Goal: Transaction & Acquisition: Purchase product/service

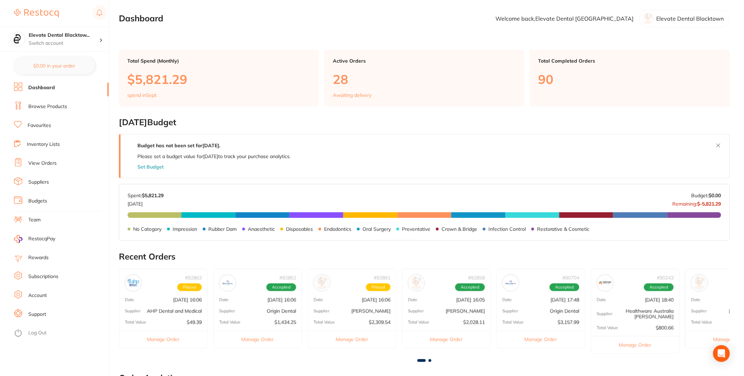
click at [46, 165] on link "View Orders" at bounding box center [42, 163] width 28 height 7
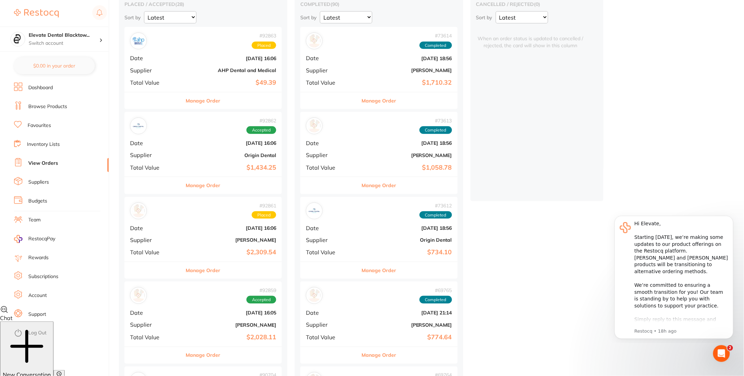
click at [187, 241] on b "[PERSON_NAME]" at bounding box center [229, 240] width 94 height 6
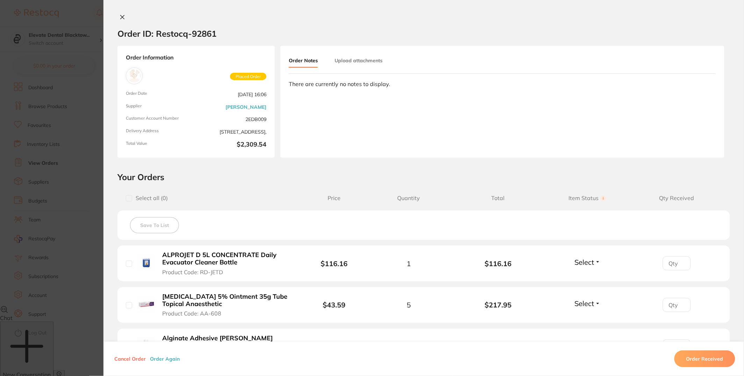
click at [166, 357] on button "Order Again" at bounding box center [165, 358] width 34 height 6
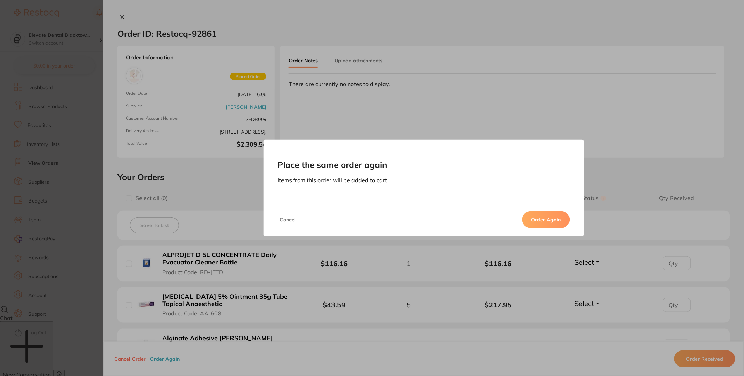
click at [554, 220] on button "Order Again" at bounding box center [546, 219] width 48 height 17
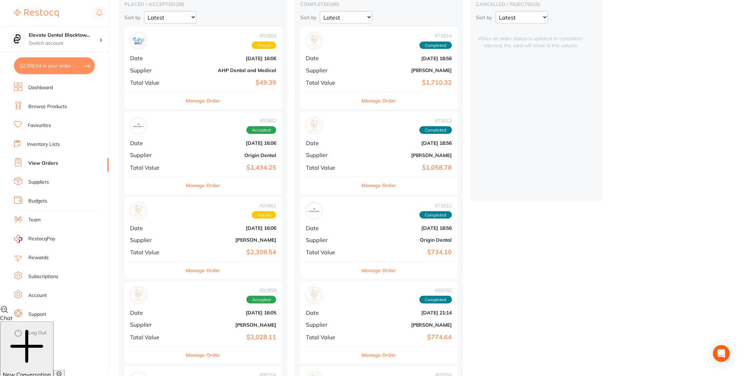
click at [62, 67] on button "$2,309.54 in your order" at bounding box center [54, 65] width 81 height 17
checkbox input "true"
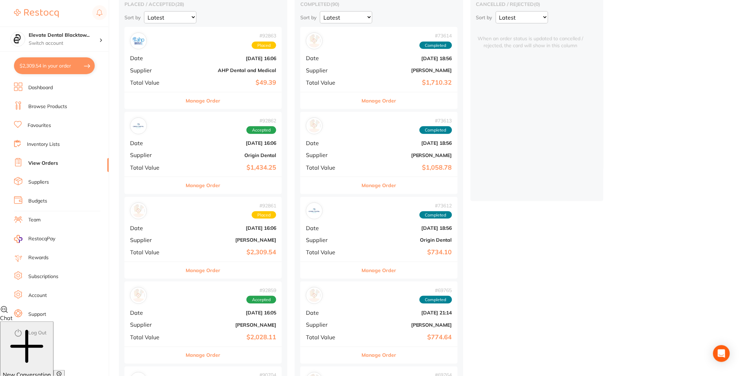
checkbox input "true"
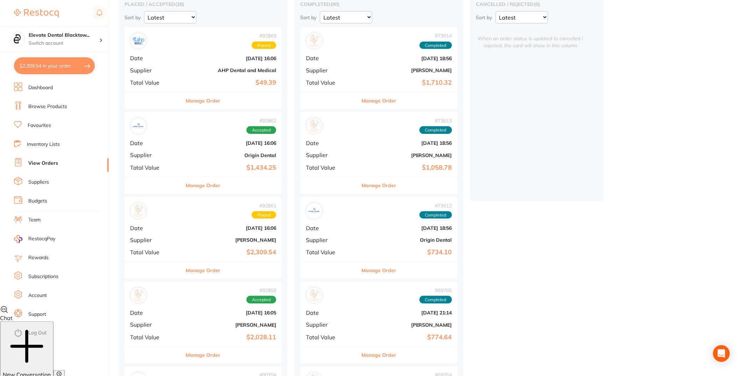
checkbox input "true"
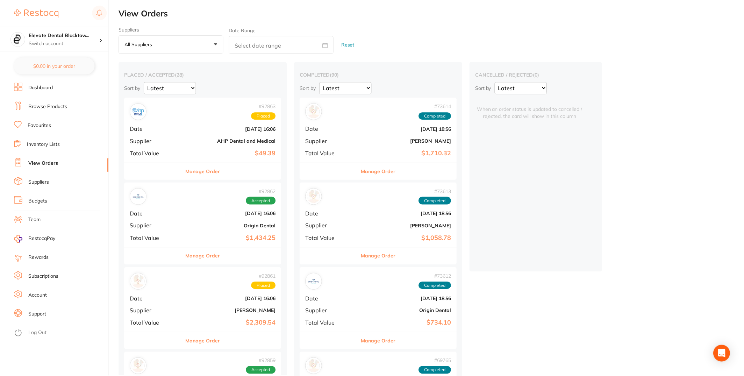
scroll to position [71, 0]
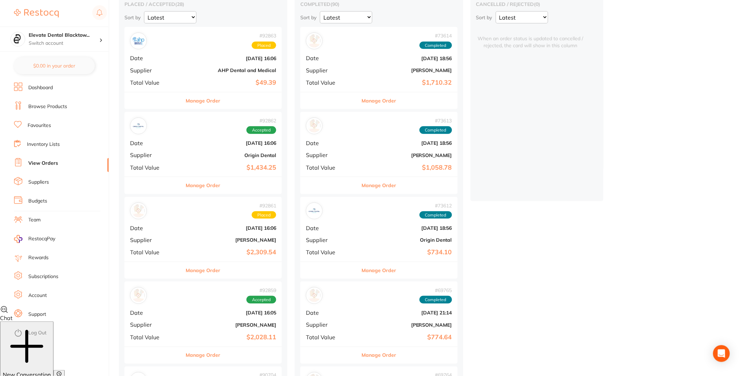
checkbox input "true"
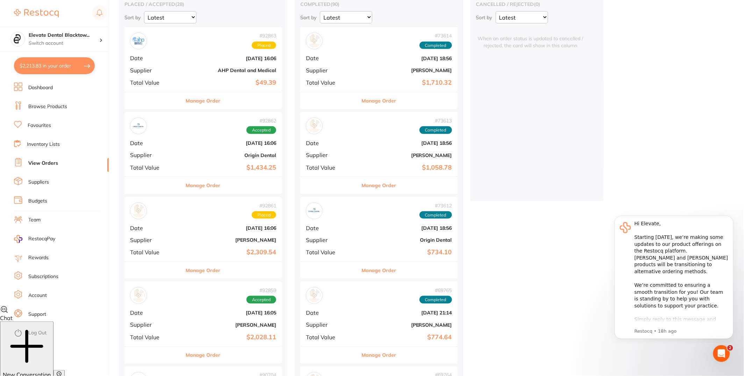
scroll to position [0, 0]
click at [54, 66] on button "$2,213.83 in your order" at bounding box center [54, 65] width 81 height 17
checkbox input "true"
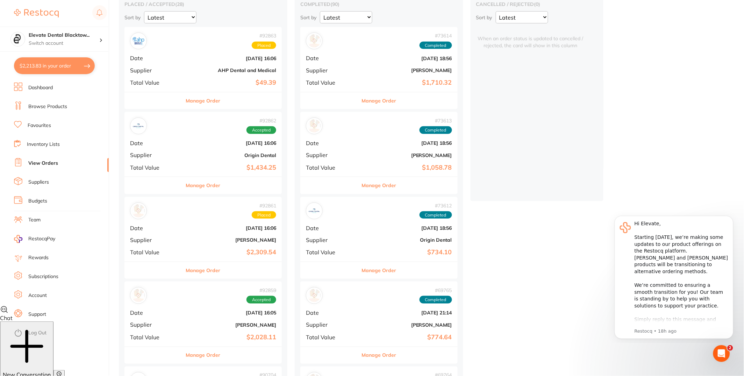
checkbox input "true"
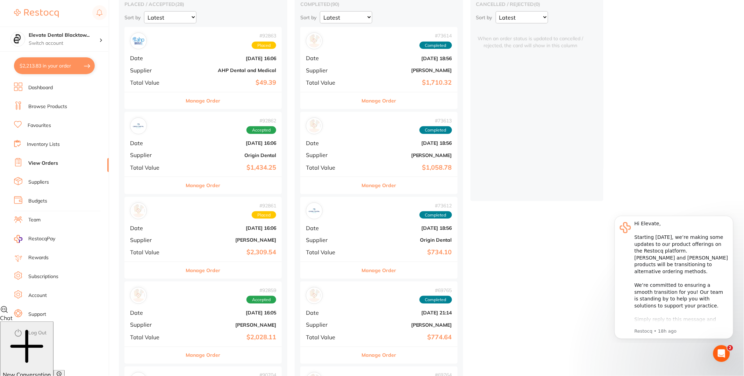
checkbox input "true"
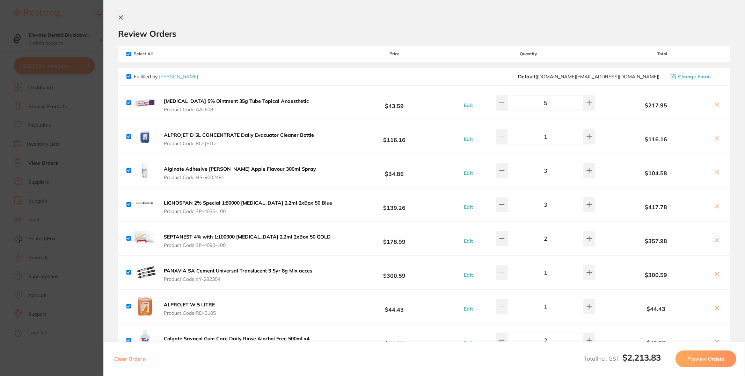
scroll to position [218, 0]
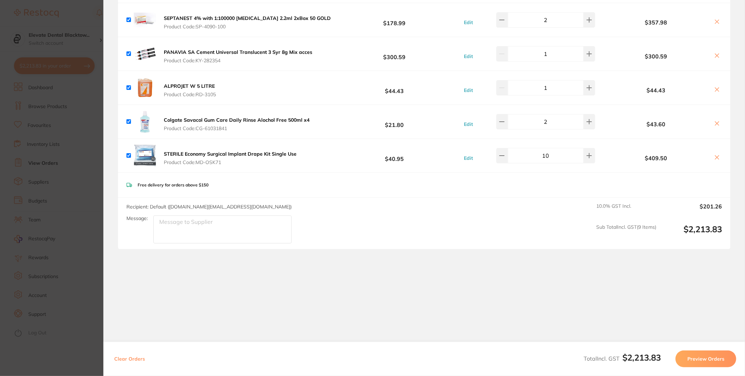
click at [706, 355] on button "Preview Orders" at bounding box center [706, 358] width 61 height 17
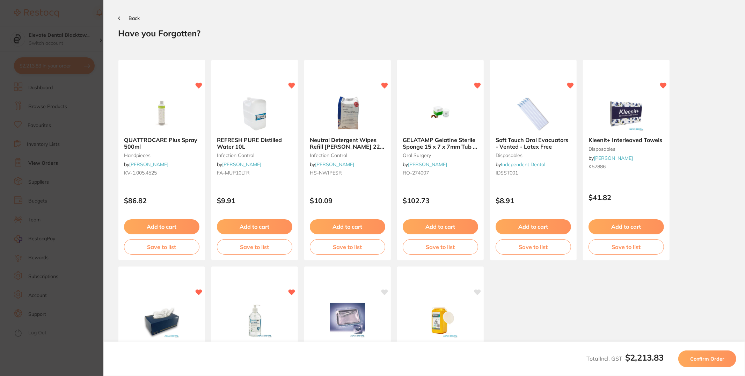
scroll to position [0, 0]
click at [712, 360] on span "Confirm Order" at bounding box center [707, 358] width 34 height 6
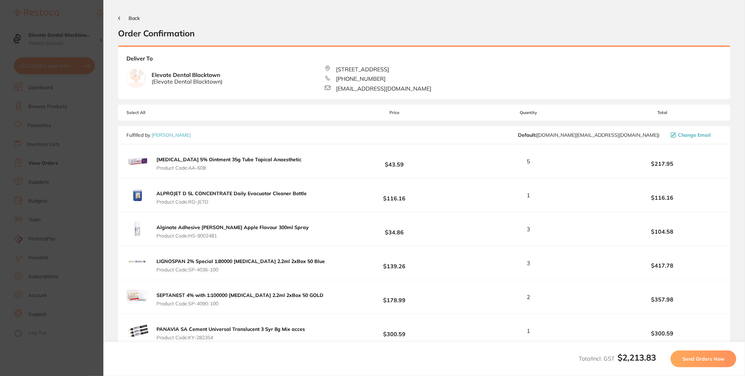
click at [712, 361] on span "Send Orders Now" at bounding box center [704, 358] width 42 height 6
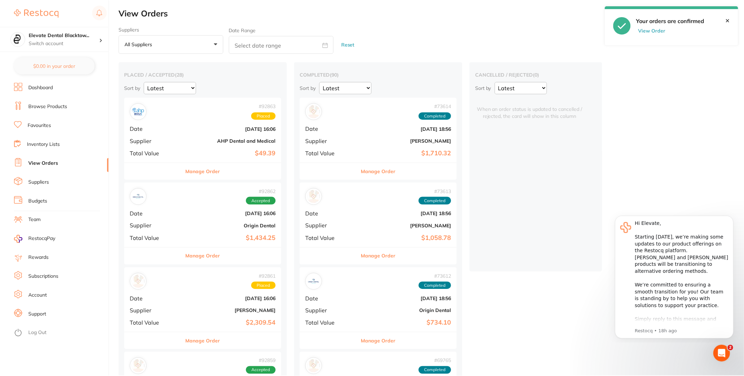
scroll to position [71, 0]
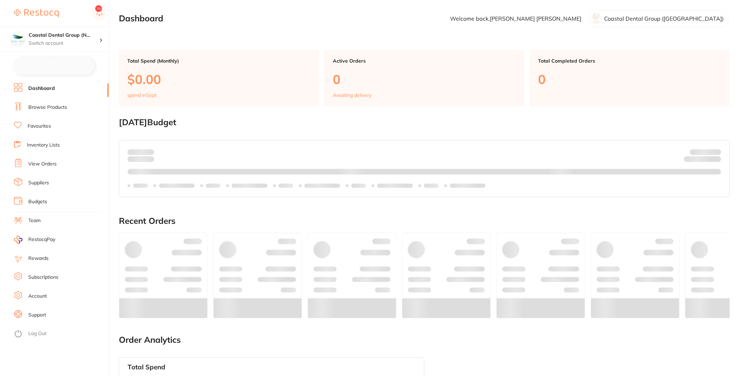
checkbox input "false"
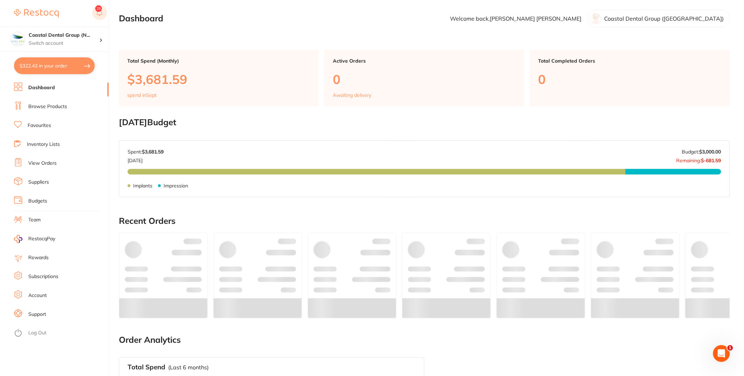
click at [97, 16] on rect at bounding box center [99, 12] width 15 height 15
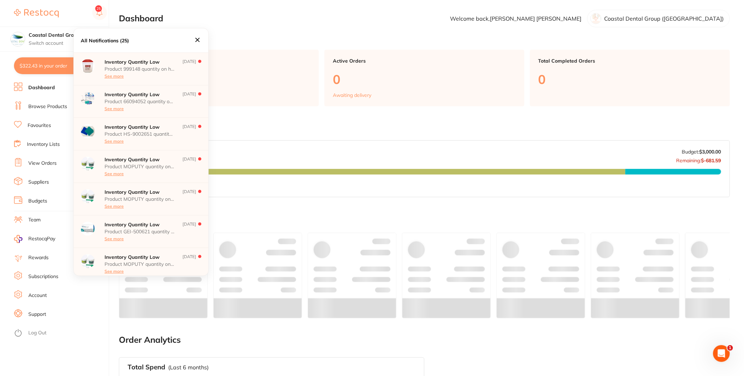
click at [343, 20] on section "Dashboard Welcome back, [PERSON_NAME] Coastal Dental Group ([GEOGRAPHIC_DATA])" at bounding box center [424, 18] width 611 height 17
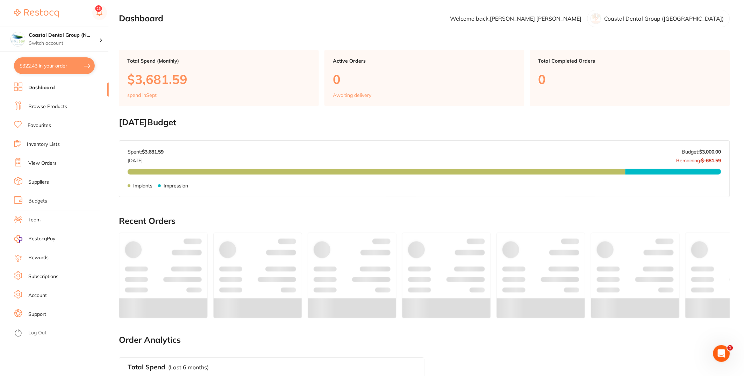
click at [59, 106] on link "Browse Products" at bounding box center [47, 106] width 39 height 7
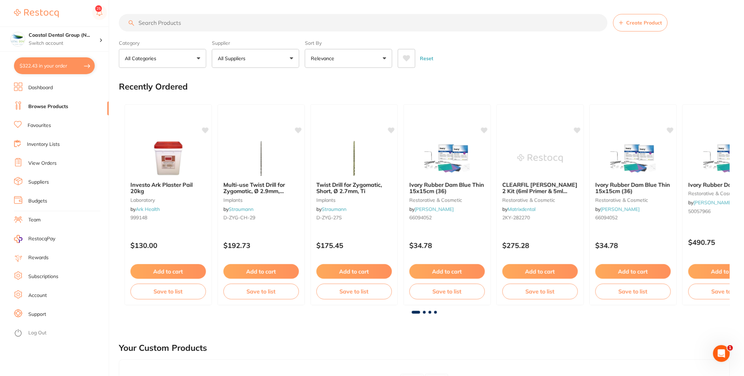
click at [167, 56] on button "All Categories" at bounding box center [162, 58] width 87 height 19
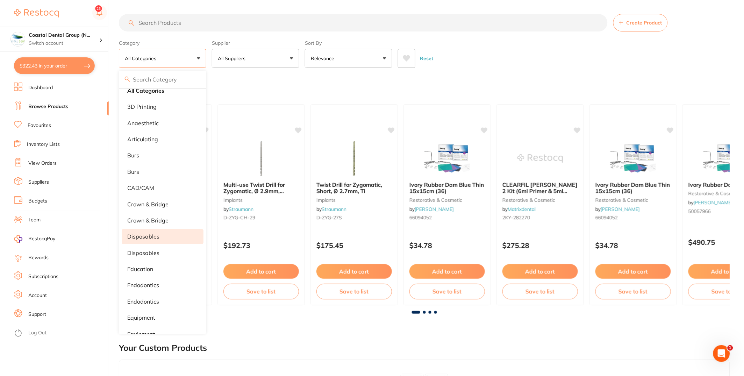
scroll to position [11, 0]
click at [244, 60] on p "All Suppliers" at bounding box center [233, 58] width 30 height 7
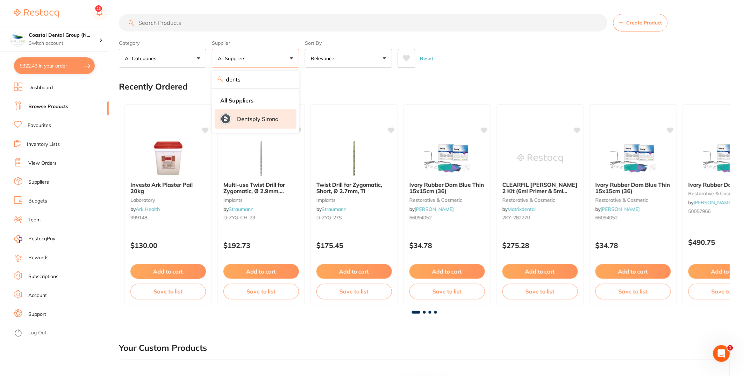
type input "dents"
click at [267, 121] on p "Dentsply Sirona" at bounding box center [258, 119] width 42 height 6
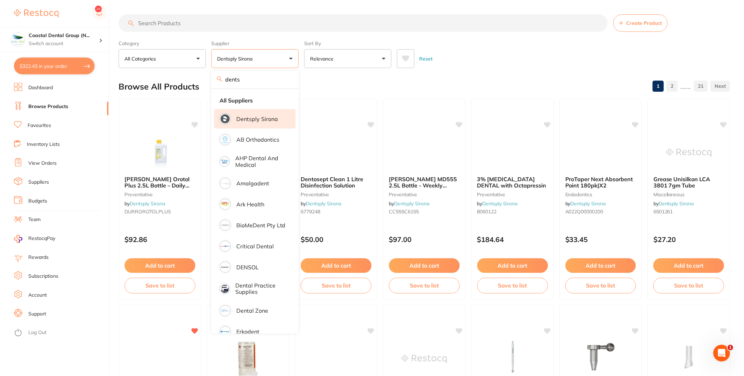
scroll to position [0, 0]
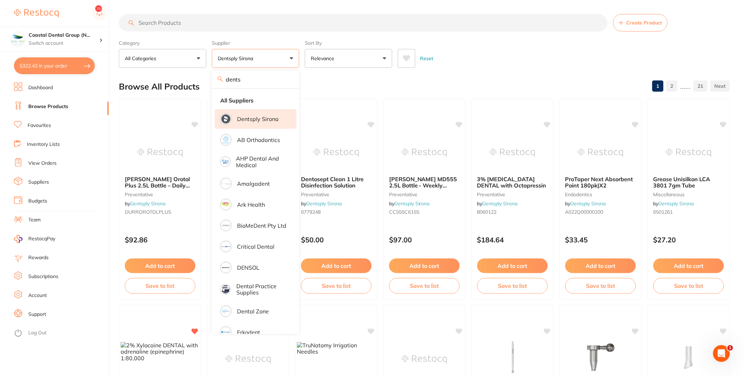
click at [594, 52] on div "Reset" at bounding box center [561, 55] width 326 height 24
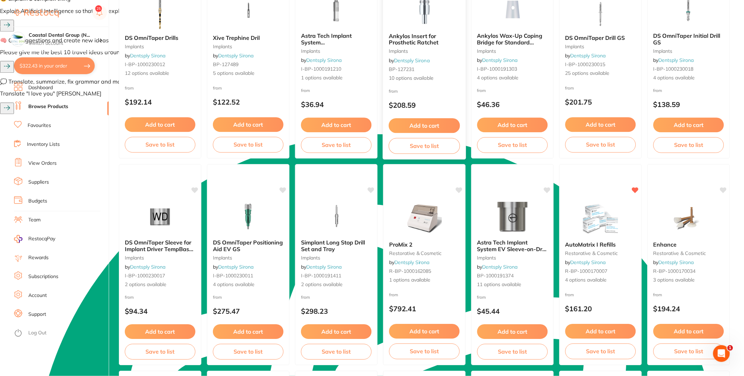
click at [441, 20] on img at bounding box center [424, 9] width 46 height 35
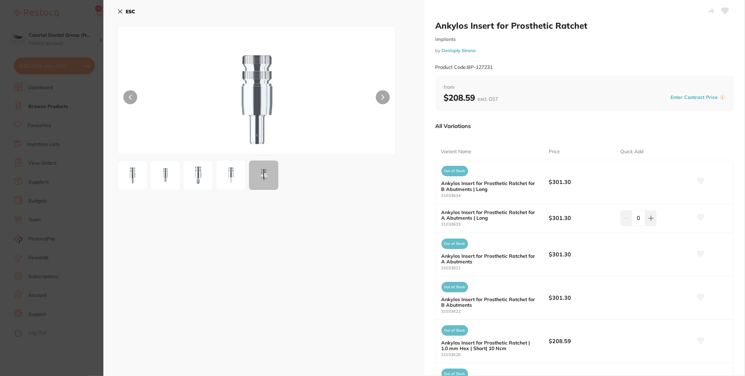
click at [65, 70] on section "Ankylos Insert for Prosthetic Ratchet implants by Dentsply Sirona Product Code:…" at bounding box center [372, 188] width 745 height 376
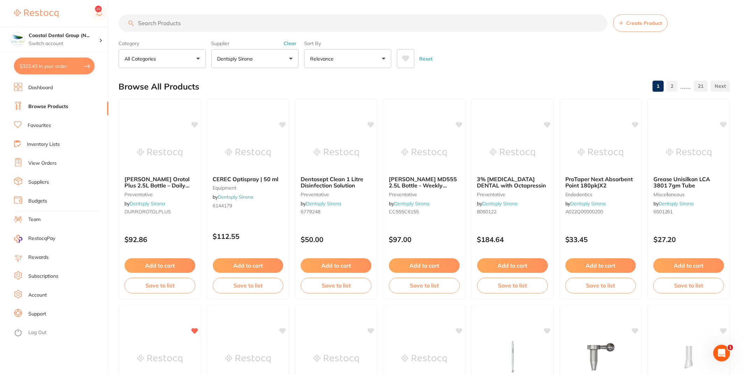
scroll to position [554, 0]
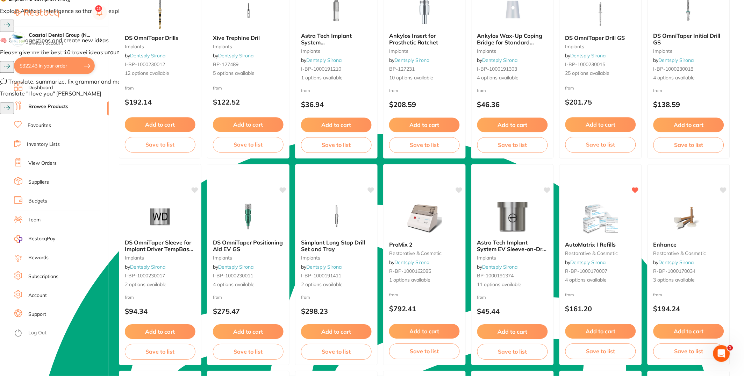
click at [50, 144] on link "Inventory Lists" at bounding box center [43, 144] width 33 height 7
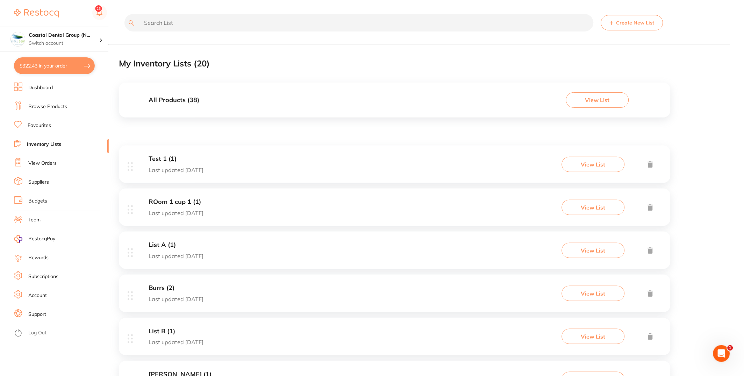
click at [604, 94] on button "View List" at bounding box center [597, 99] width 63 height 15
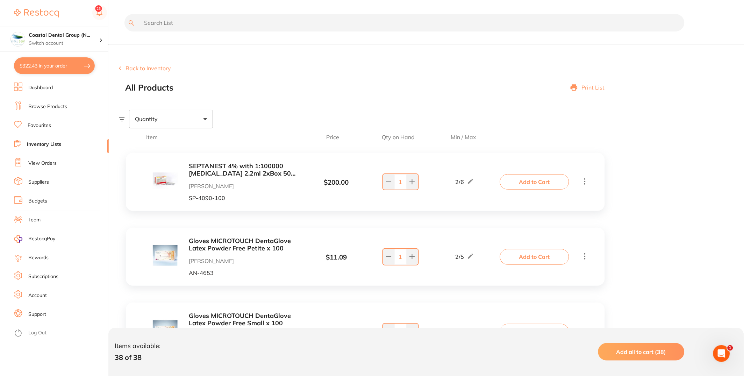
click at [181, 119] on div "Quantity" at bounding box center [171, 119] width 84 height 18
click at [164, 158] on span "Above max limit" at bounding box center [171, 157] width 54 height 15
click at [143, 158] on input "Above max limit" at bounding box center [139, 157] width 6 height 6
checkbox input "true"
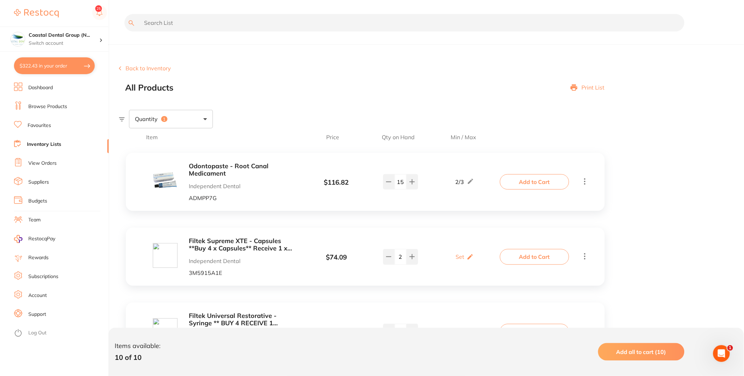
type textarea "15"
drag, startPoint x: 401, startPoint y: 187, endPoint x: 396, endPoint y: 173, distance: 14.7
click at [396, 173] on div "Odontopaste - Root Canal Medicament Independent Dental ADMPP7G $ 116.82 2 / 3 1…" at bounding box center [318, 181] width 367 height 38
type input "10"
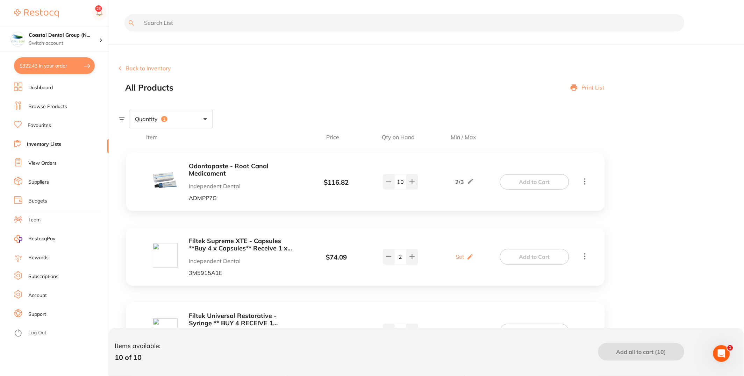
click at [602, 122] on div "Quantity 1" at bounding box center [431, 119] width 625 height 18
click at [60, 90] on li "Dashboard" at bounding box center [61, 87] width 95 height 10
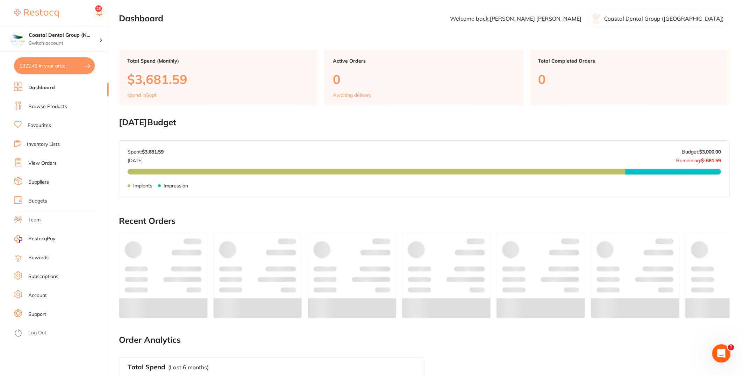
click at [714, 354] on div "Open Intercom Messenger" at bounding box center [719, 352] width 23 height 23
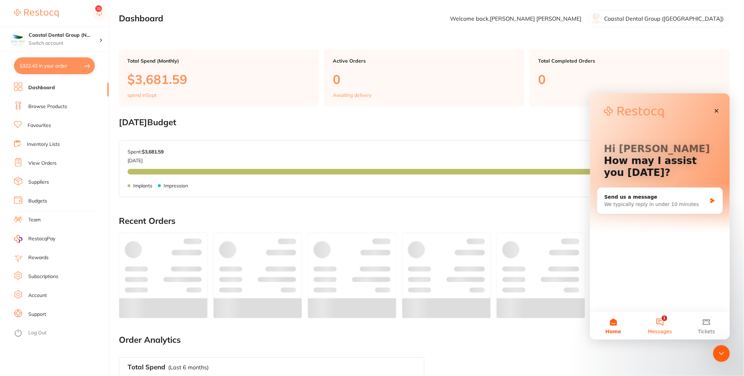
click at [663, 325] on button "1 Messages" at bounding box center [659, 325] width 46 height 28
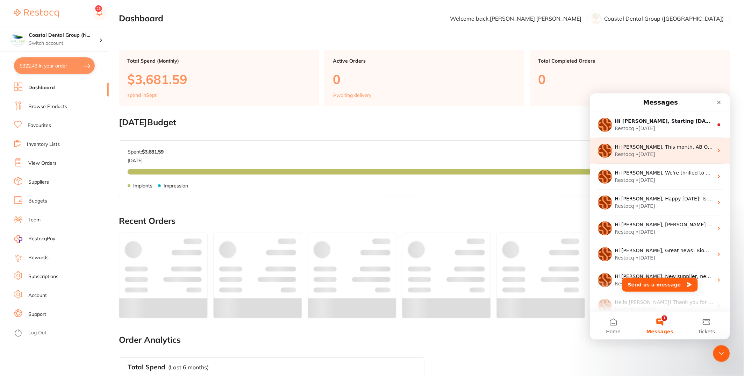
click at [661, 153] on div "Restocq • [DATE]" at bounding box center [663, 153] width 99 height 7
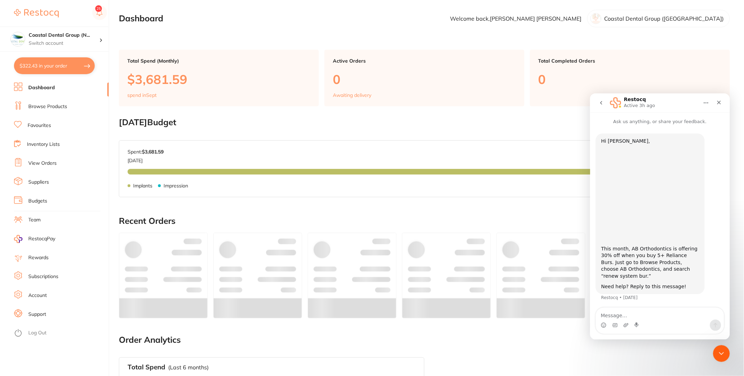
scroll to position [1, 0]
click at [53, 102] on li "Browse Products" at bounding box center [61, 106] width 95 height 10
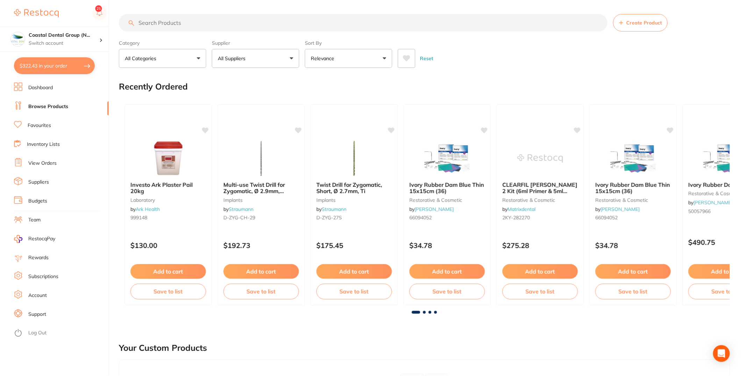
click at [268, 61] on button "All Suppliers" at bounding box center [255, 58] width 87 height 19
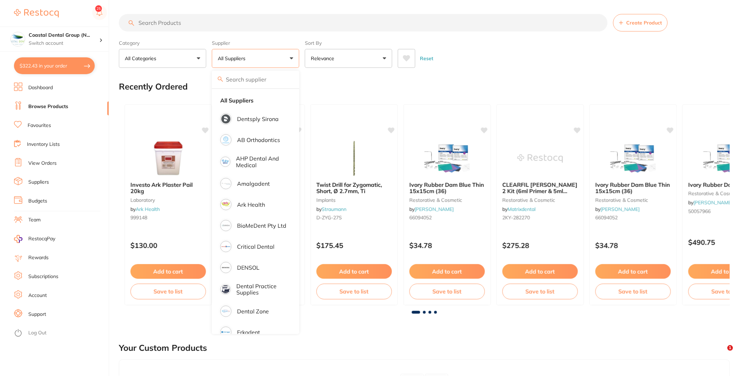
click at [381, 61] on button "Relevance" at bounding box center [348, 58] width 87 height 19
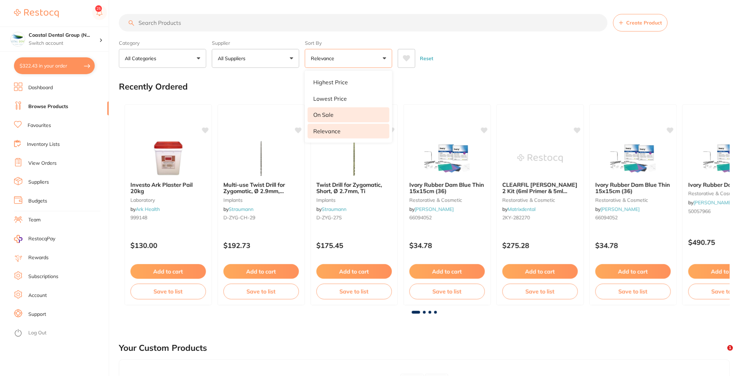
click at [349, 119] on li "On Sale" at bounding box center [348, 114] width 82 height 15
click at [346, 114] on li "On Sale" at bounding box center [348, 114] width 82 height 15
click at [367, 112] on li "On Sale" at bounding box center [348, 114] width 82 height 15
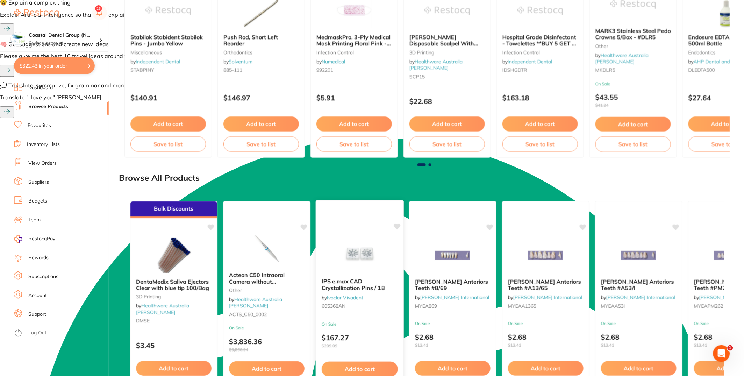
scroll to position [604, 0]
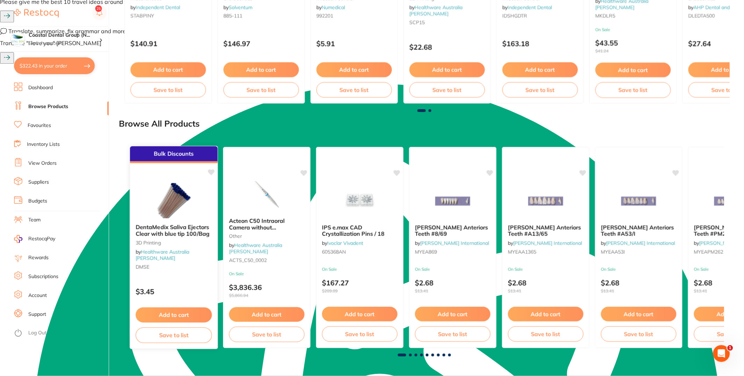
click at [165, 226] on span "DentaMedix Saliva Ejectors Clear with blue tip 100/Bag" at bounding box center [173, 230] width 74 height 14
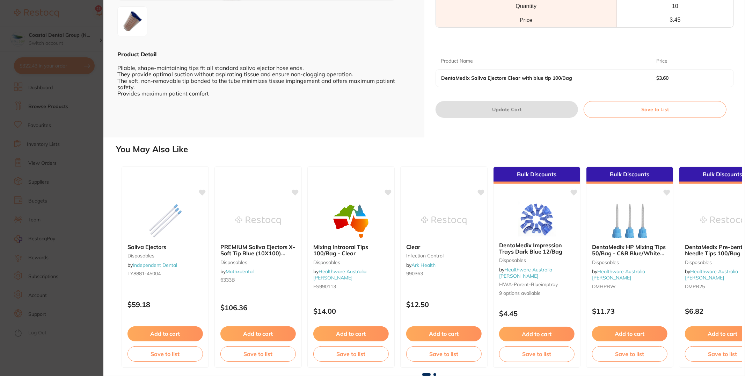
click at [434, 373] on span at bounding box center [435, 374] width 3 height 3
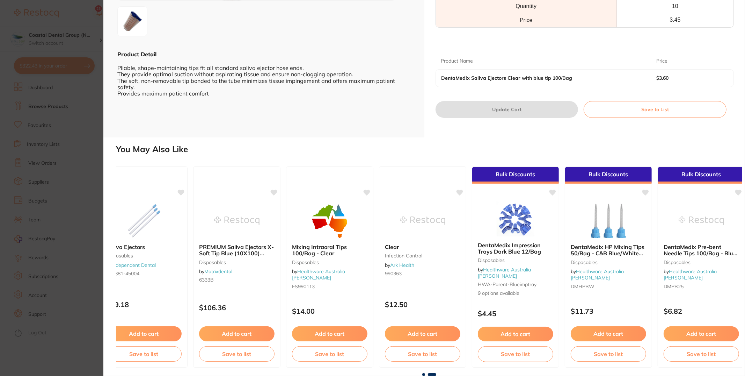
scroll to position [0, 31]
